Goal: Find specific page/section: Find specific page/section

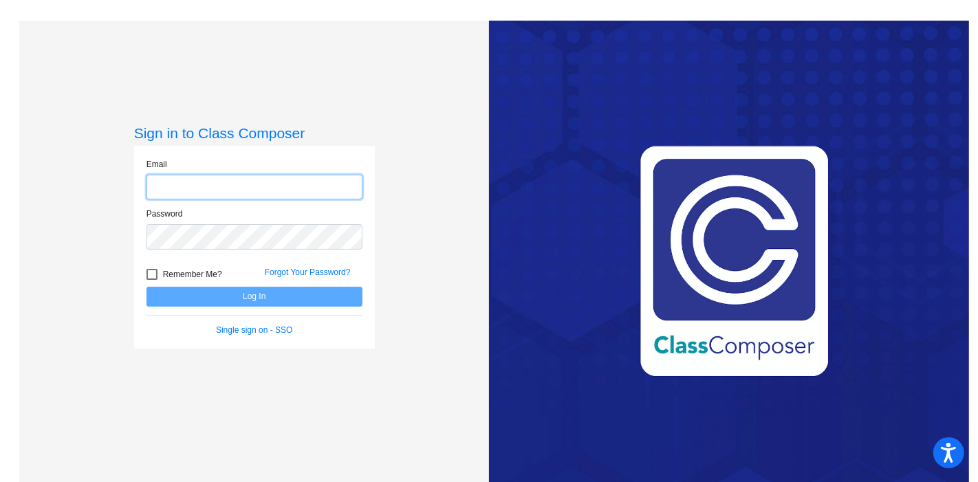
type input "[EMAIL_ADDRESS][DOMAIN_NAME]"
click at [204, 299] on button "Log In" at bounding box center [254, 297] width 216 height 20
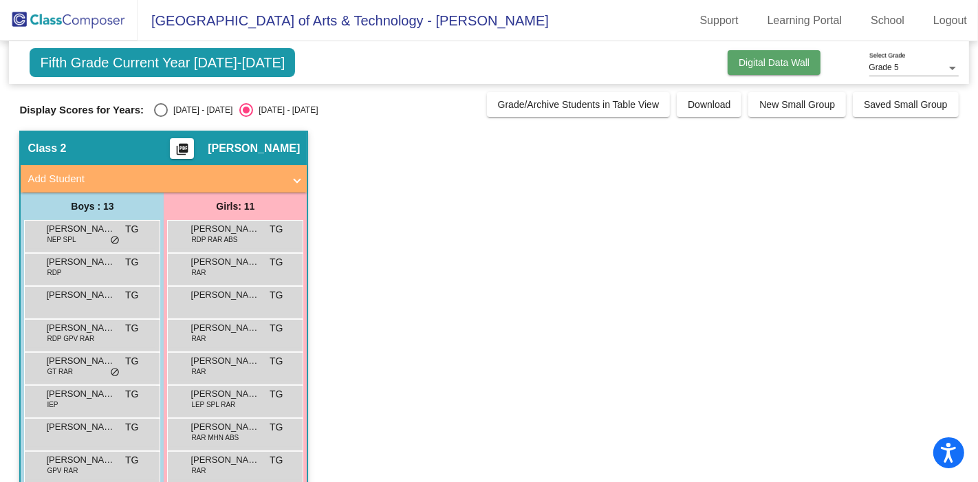
click at [752, 60] on span "Digital Data Wall" at bounding box center [774, 62] width 71 height 11
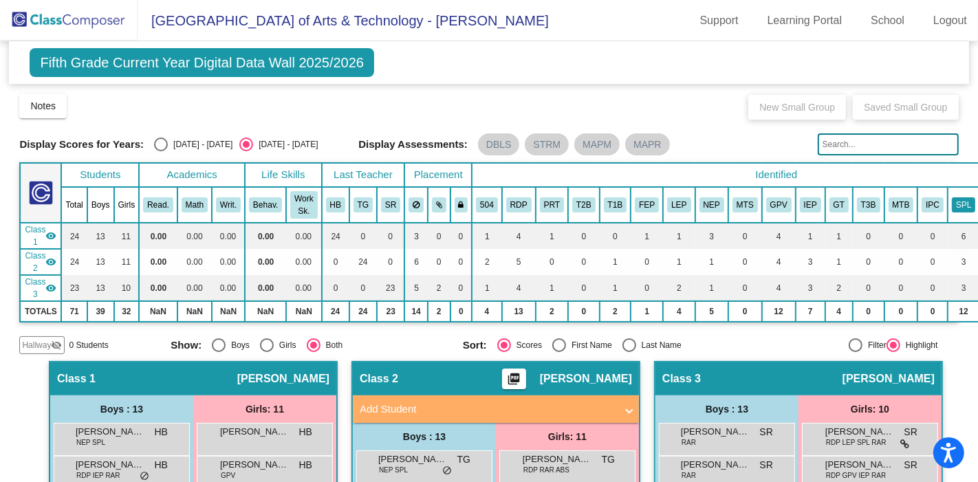
click at [952, 201] on button "SPL" at bounding box center [963, 204] width 23 height 15
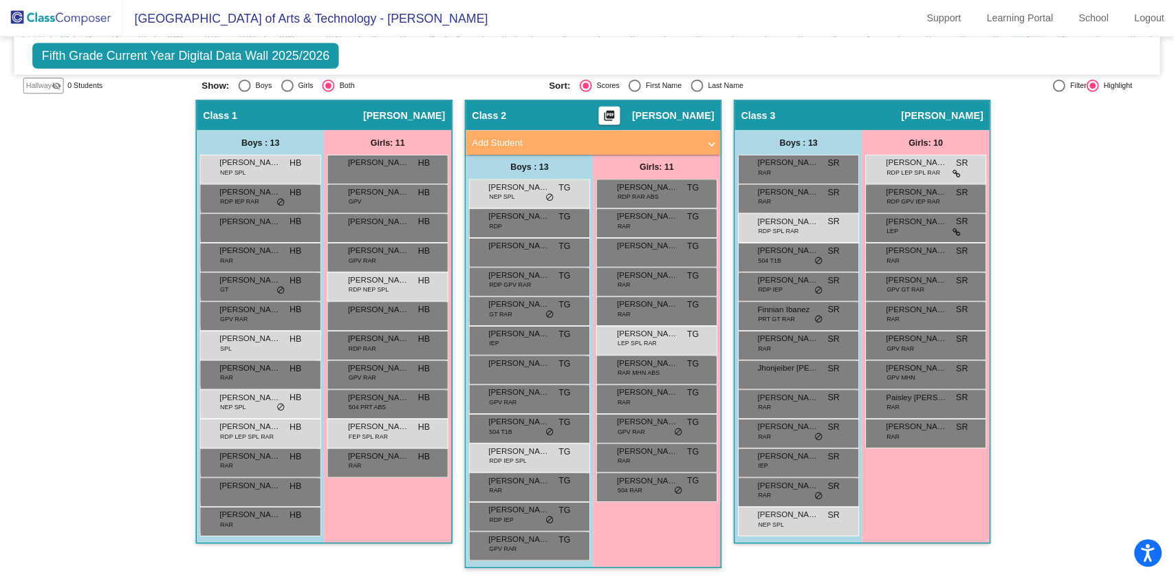
scroll to position [221, 0]
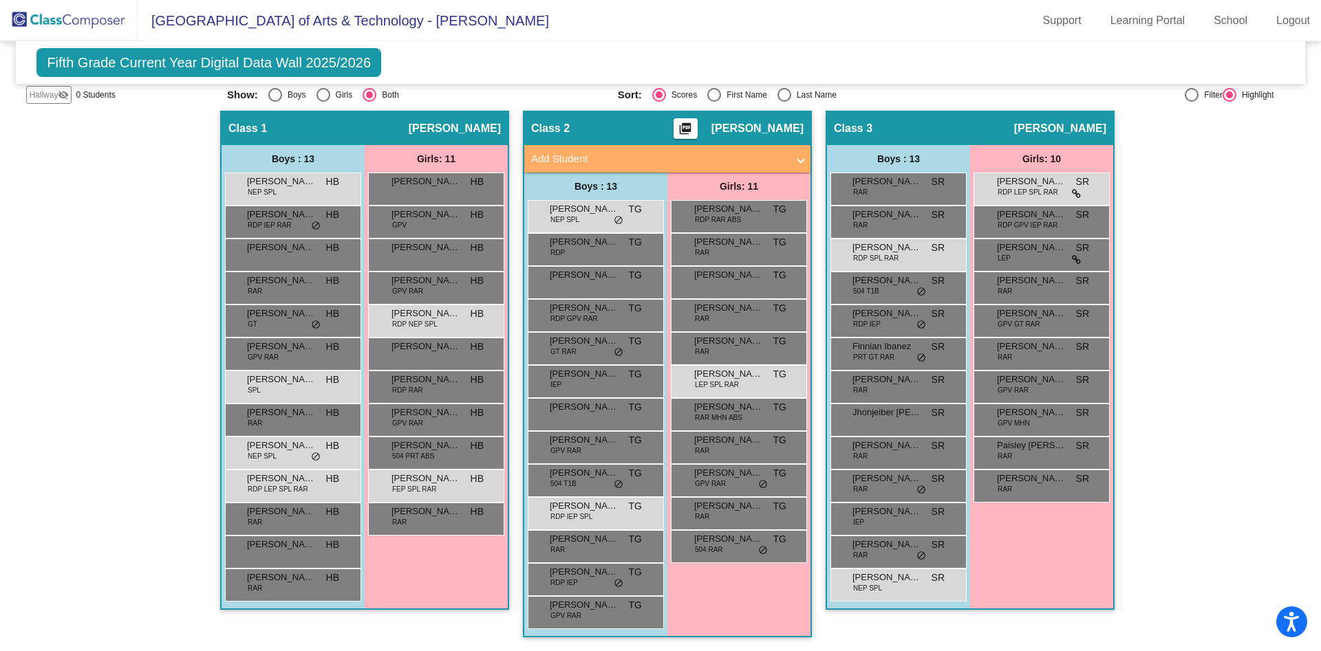
drag, startPoint x: 1007, startPoint y: 6, endPoint x: 893, endPoint y: 29, distance: 116.5
click at [893, 29] on mat-toolbar "[GEOGRAPHIC_DATA] of Arts & Technology - Tatiana Support Learning Portal School…" at bounding box center [660, 20] width 1321 height 41
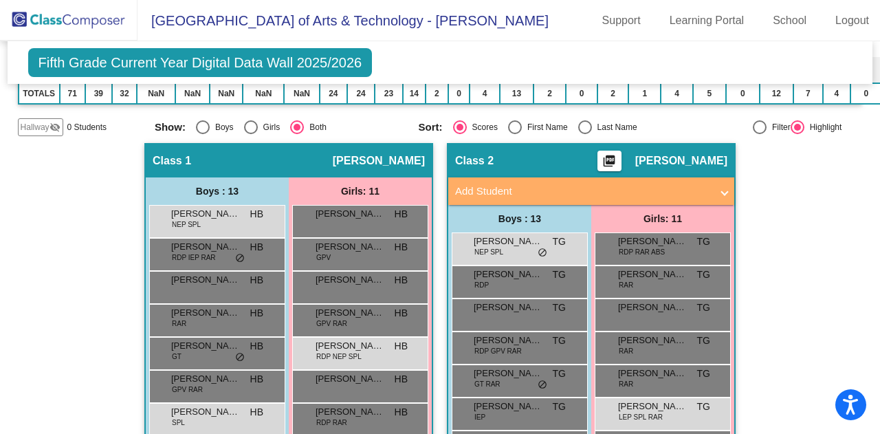
scroll to position [222, 0]
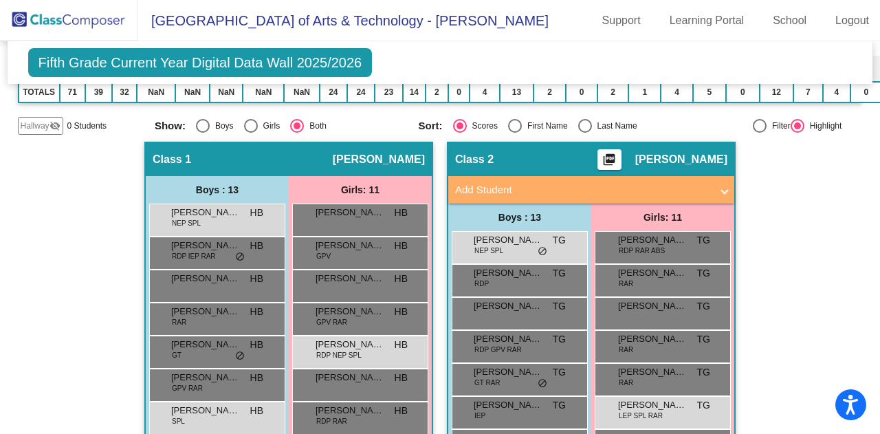
drag, startPoint x: 1278, startPoint y: 0, endPoint x: 38, endPoint y: 204, distance: 1256.7
